Goal: Task Accomplishment & Management: Use online tool/utility

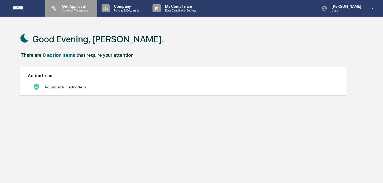
click at [72, 8] on p "Get Approval" at bounding box center [74, 6] width 33 height 4
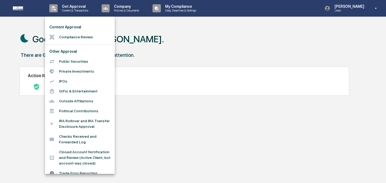
click at [76, 35] on li "Compliance Review" at bounding box center [80, 37] width 70 height 10
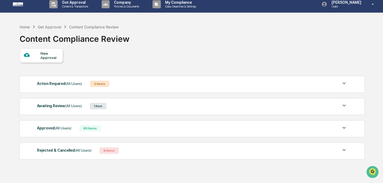
scroll to position [9, 0]
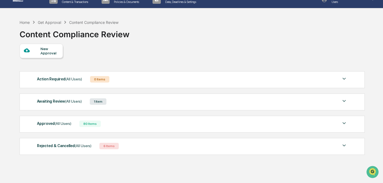
click at [77, 103] on span "(All Users)" at bounding box center [73, 101] width 17 height 4
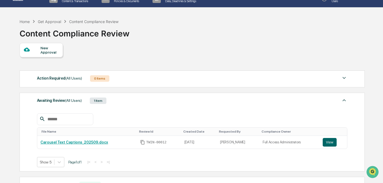
scroll to position [10, 0]
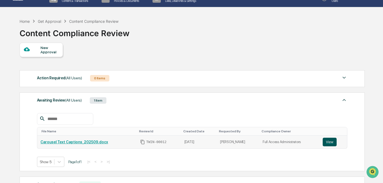
click at [332, 140] on button "View" at bounding box center [330, 142] width 14 height 9
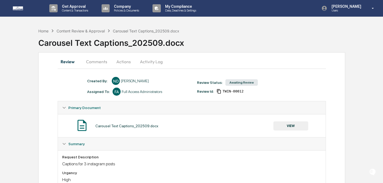
click at [125, 60] on button "Actions" at bounding box center [124, 61] width 24 height 13
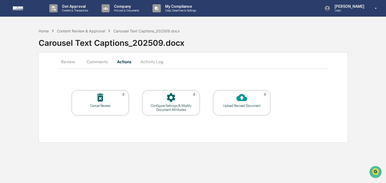
click at [256, 109] on div "Upload Revised Document" at bounding box center [242, 103] width 57 height 25
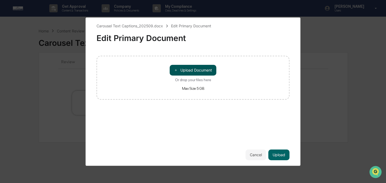
click at [200, 68] on button "＋ Upload Document" at bounding box center [193, 70] width 47 height 11
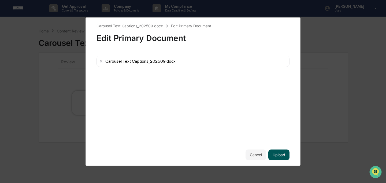
click at [283, 154] on button "Upload" at bounding box center [279, 155] width 21 height 11
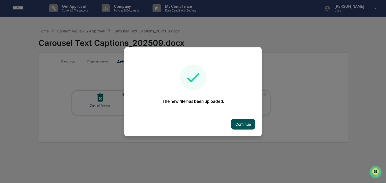
click at [244, 121] on button "Continue" at bounding box center [243, 124] width 24 height 11
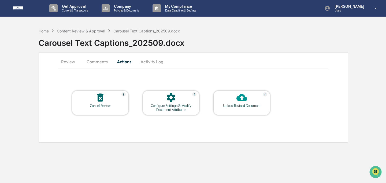
click at [73, 63] on button "Review" at bounding box center [70, 61] width 24 height 13
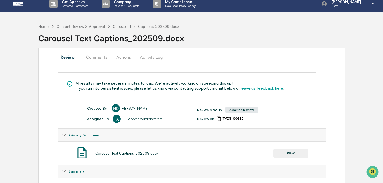
scroll to position [9, 0]
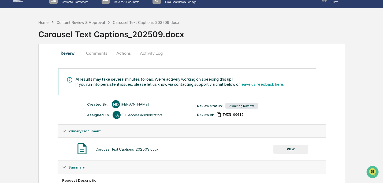
click at [286, 150] on button "VIEW" at bounding box center [291, 149] width 35 height 9
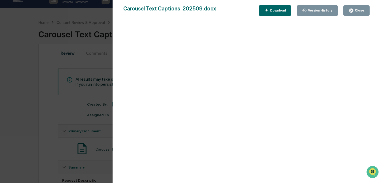
click at [355, 13] on div "Close" at bounding box center [357, 10] width 16 height 5
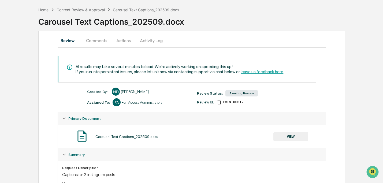
scroll to position [10, 0]
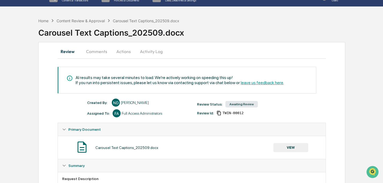
click at [108, 50] on button "Comments" at bounding box center [97, 51] width 30 height 13
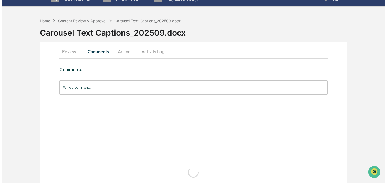
scroll to position [0, 0]
